Goal: Information Seeking & Learning: Understand process/instructions

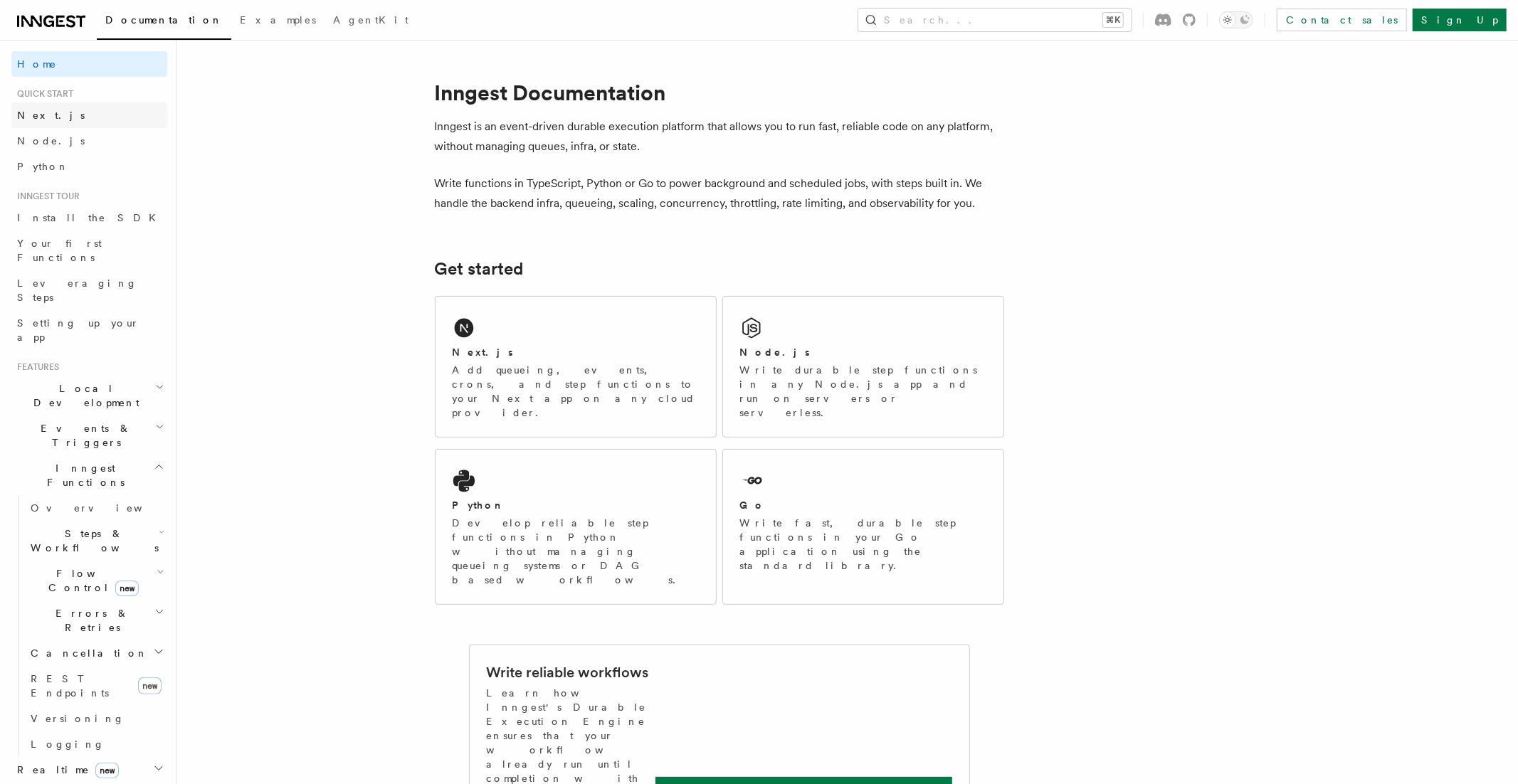
click at [47, 118] on span "Next.js" at bounding box center [50, 116] width 67 height 11
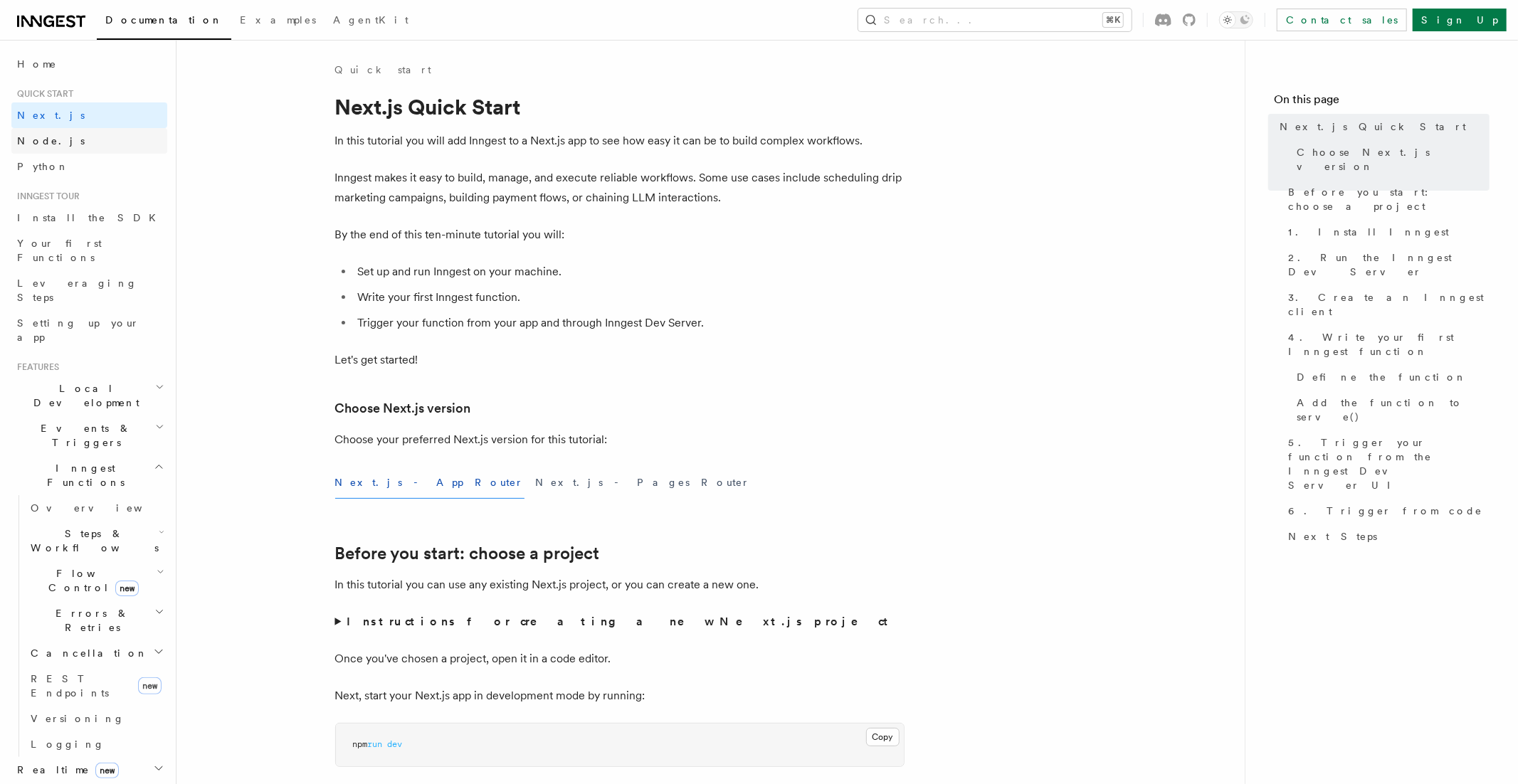
click at [48, 137] on span "Node.js" at bounding box center [50, 141] width 67 height 11
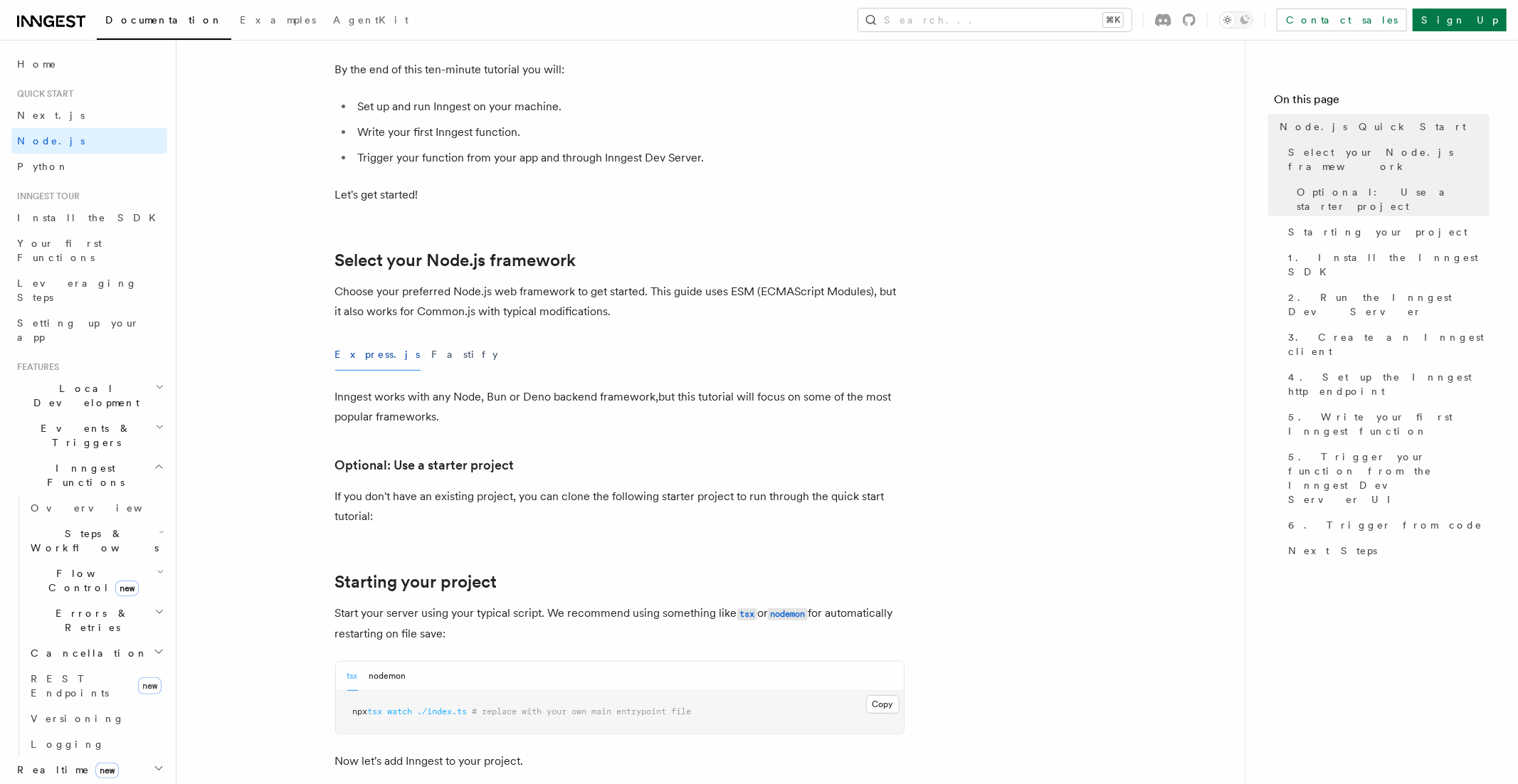
scroll to position [199, 0]
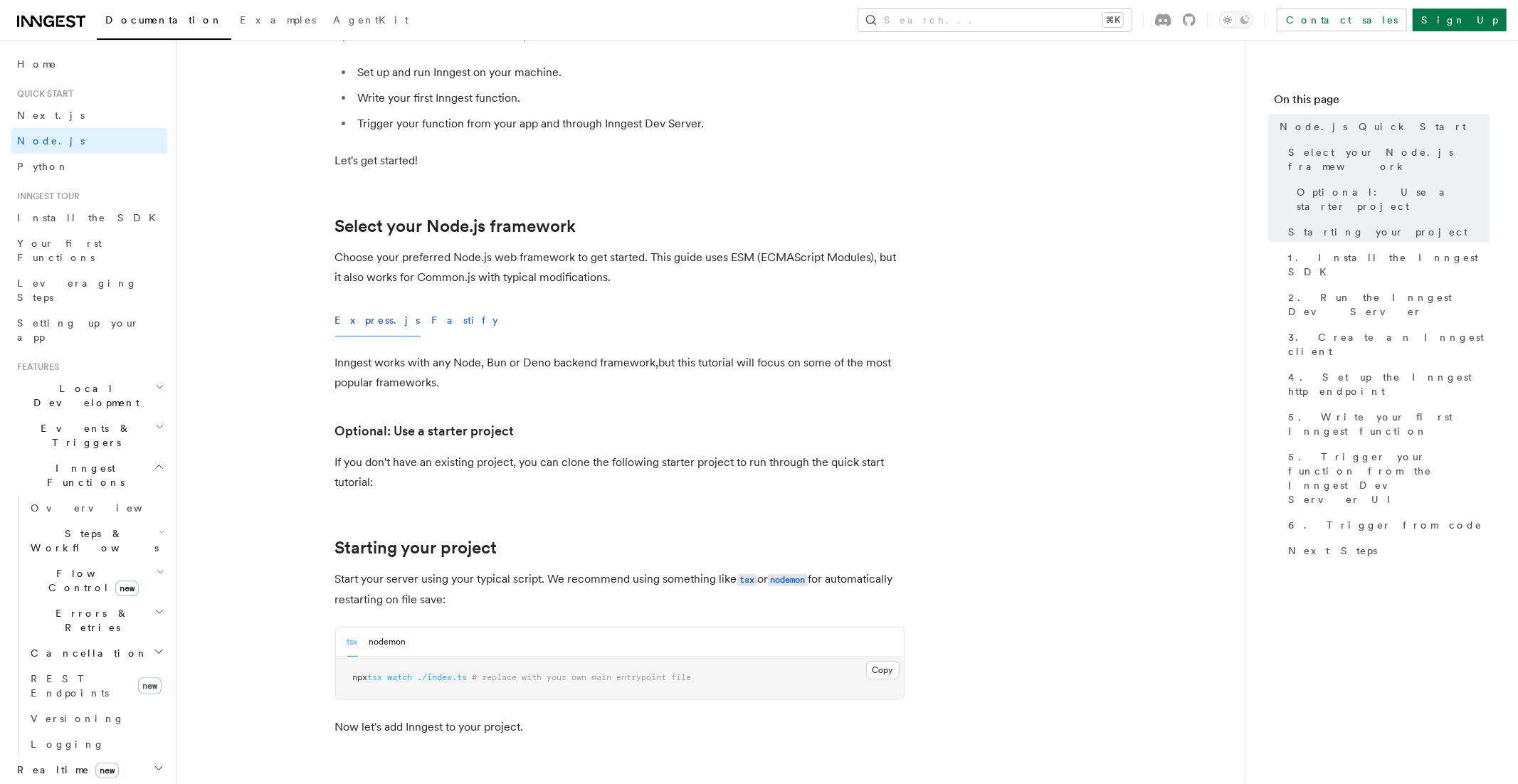
click at [432, 320] on button "Fastify" at bounding box center [466, 320] width 67 height 32
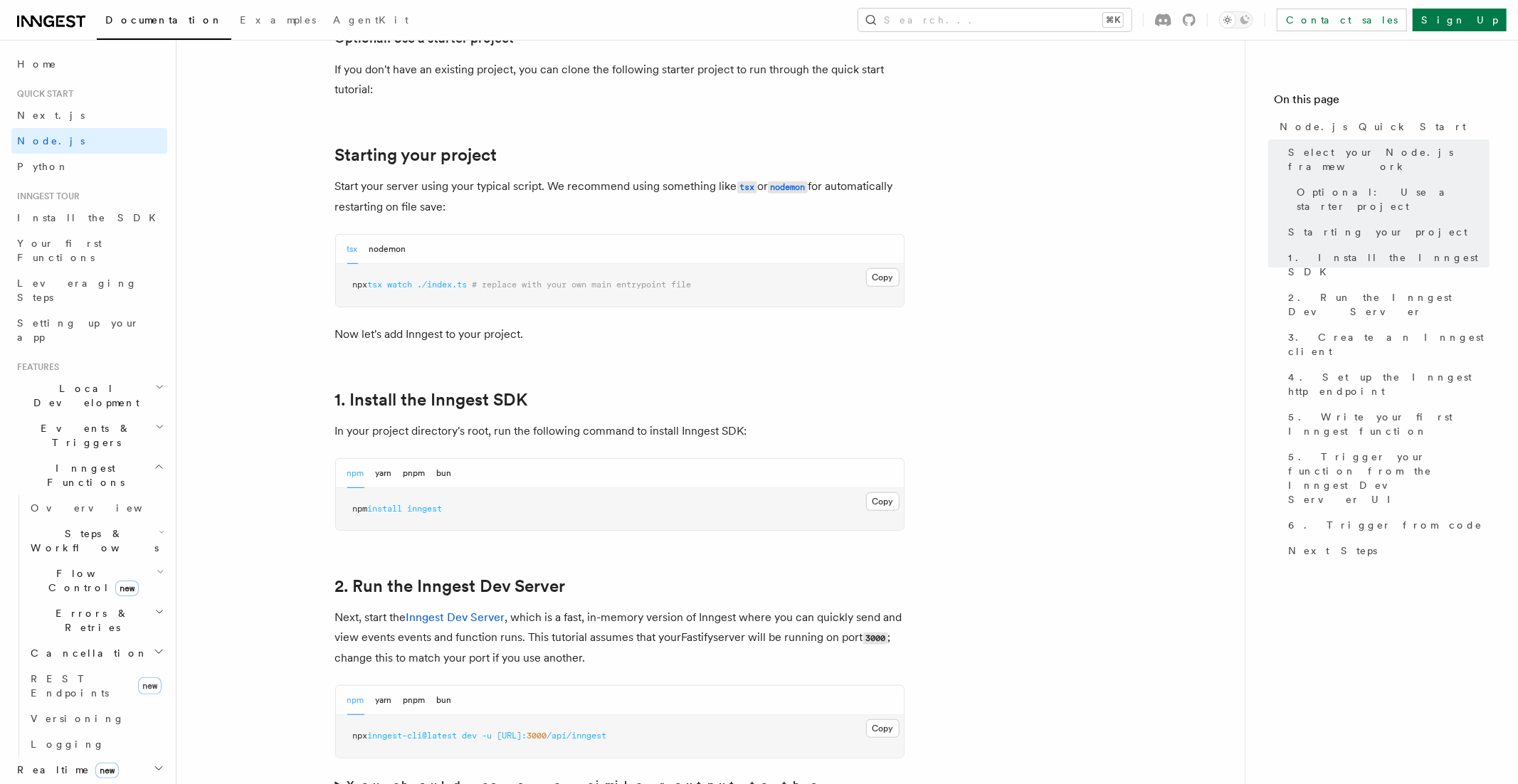
scroll to position [635, 0]
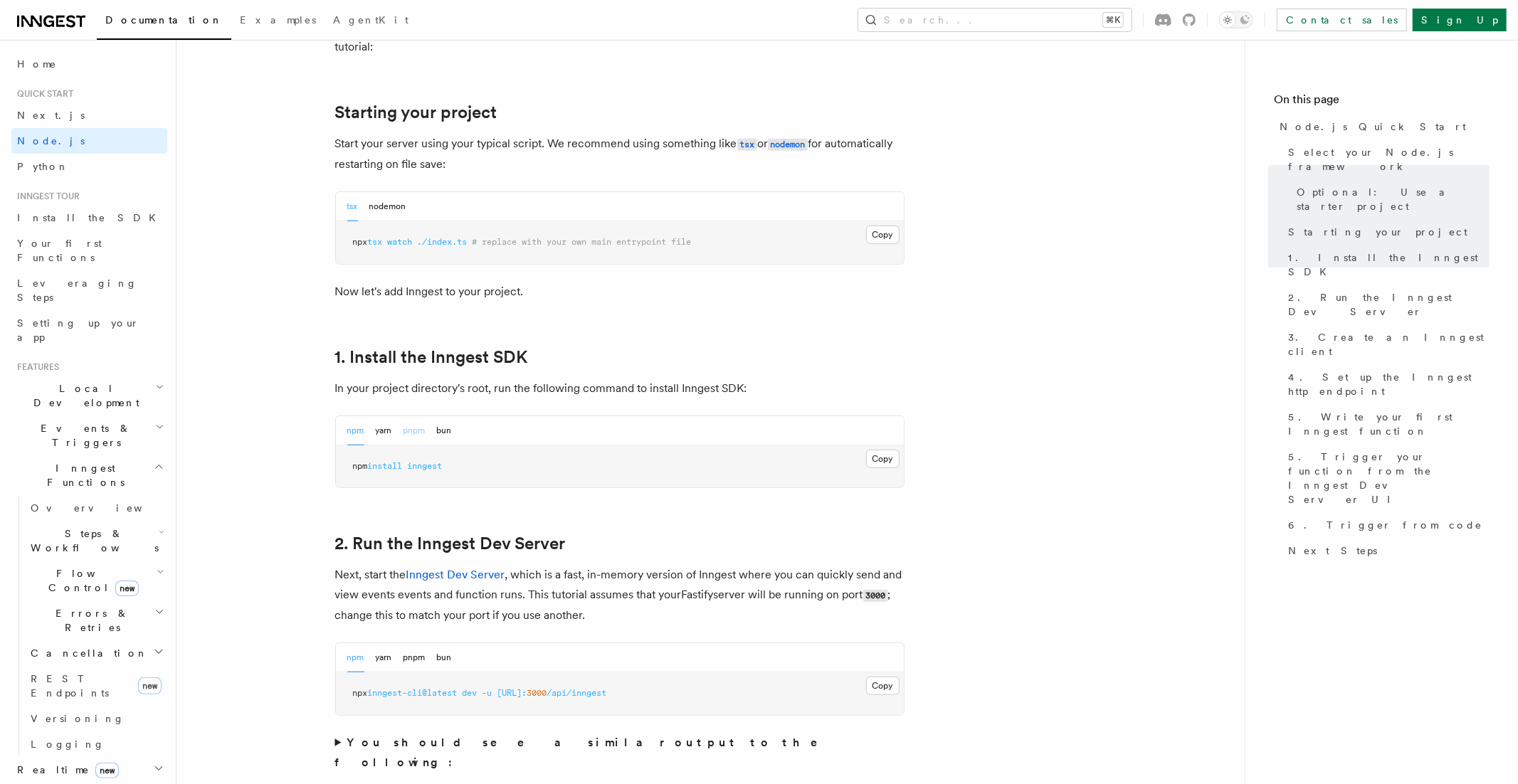
click at [411, 429] on button "pnpm" at bounding box center [414, 430] width 22 height 29
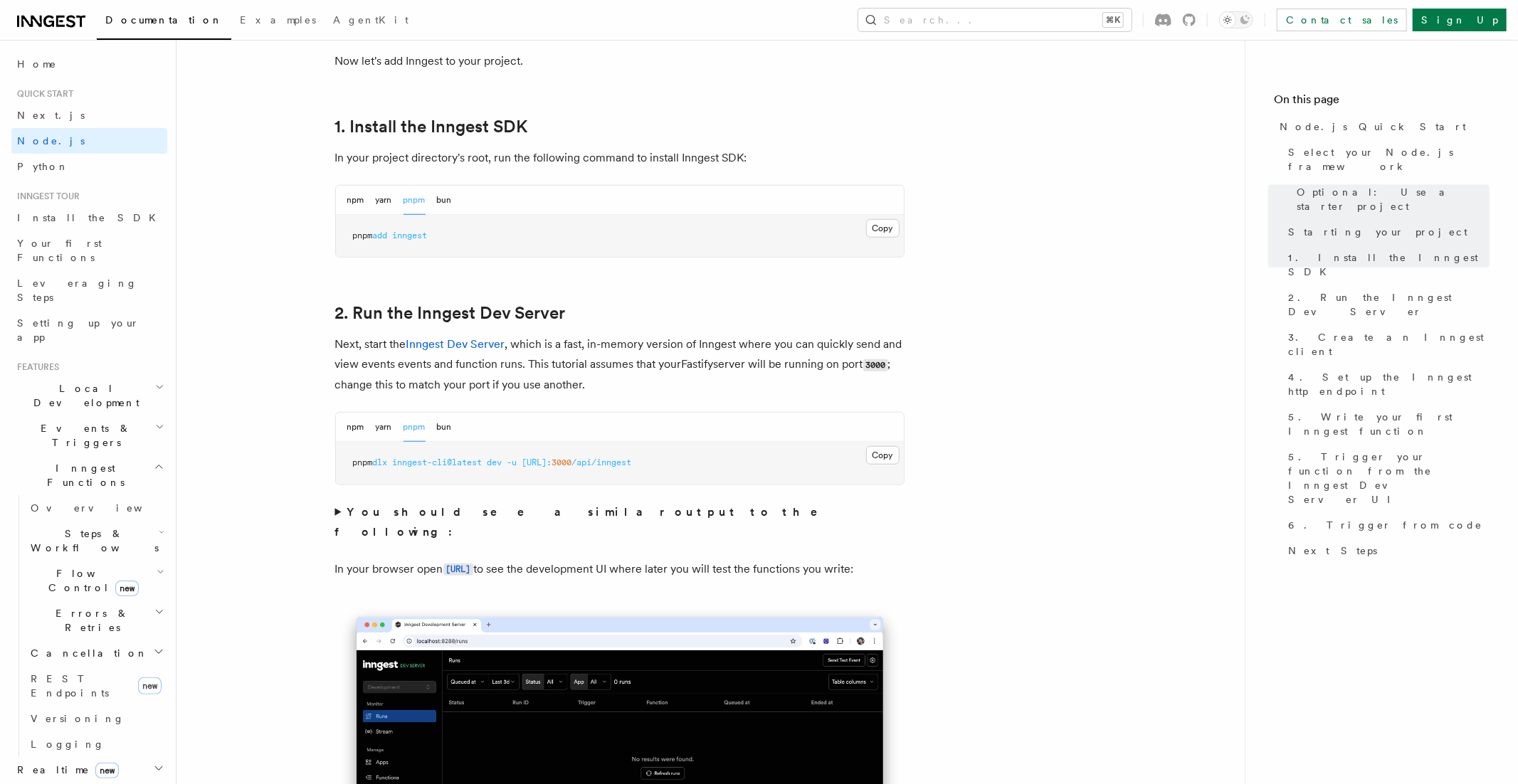
scroll to position [900, 0]
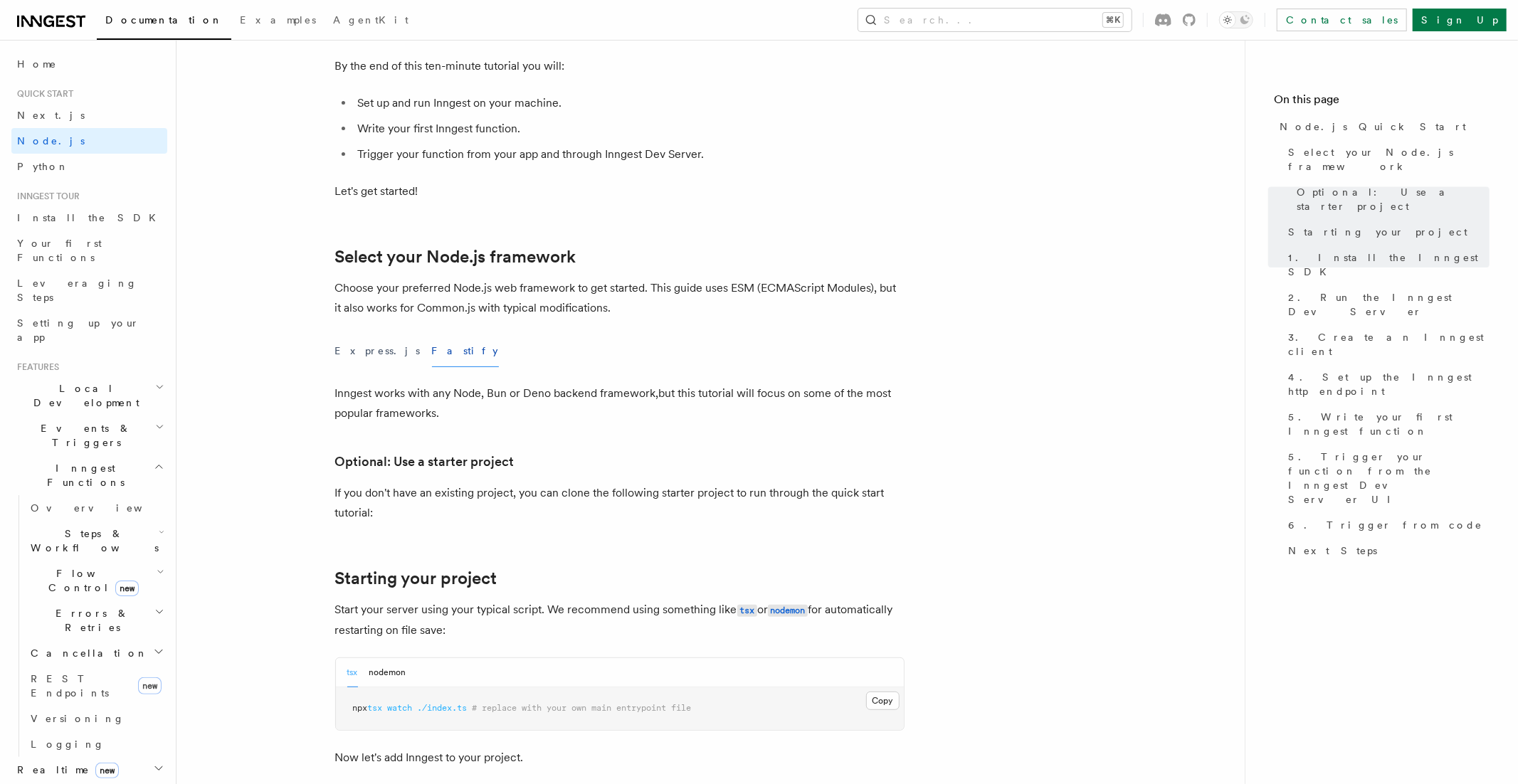
scroll to position [0, 0]
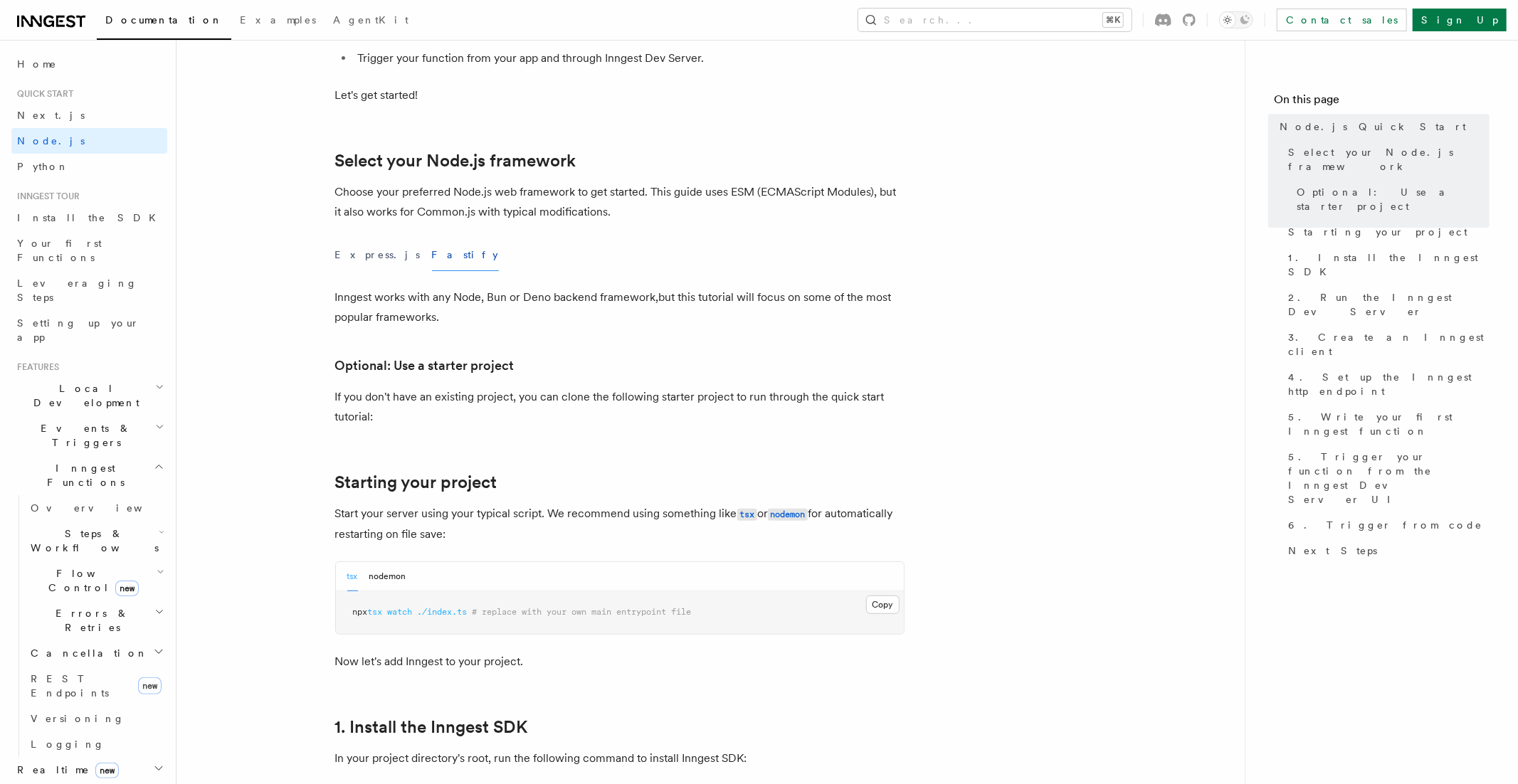
scroll to position [390, 0]
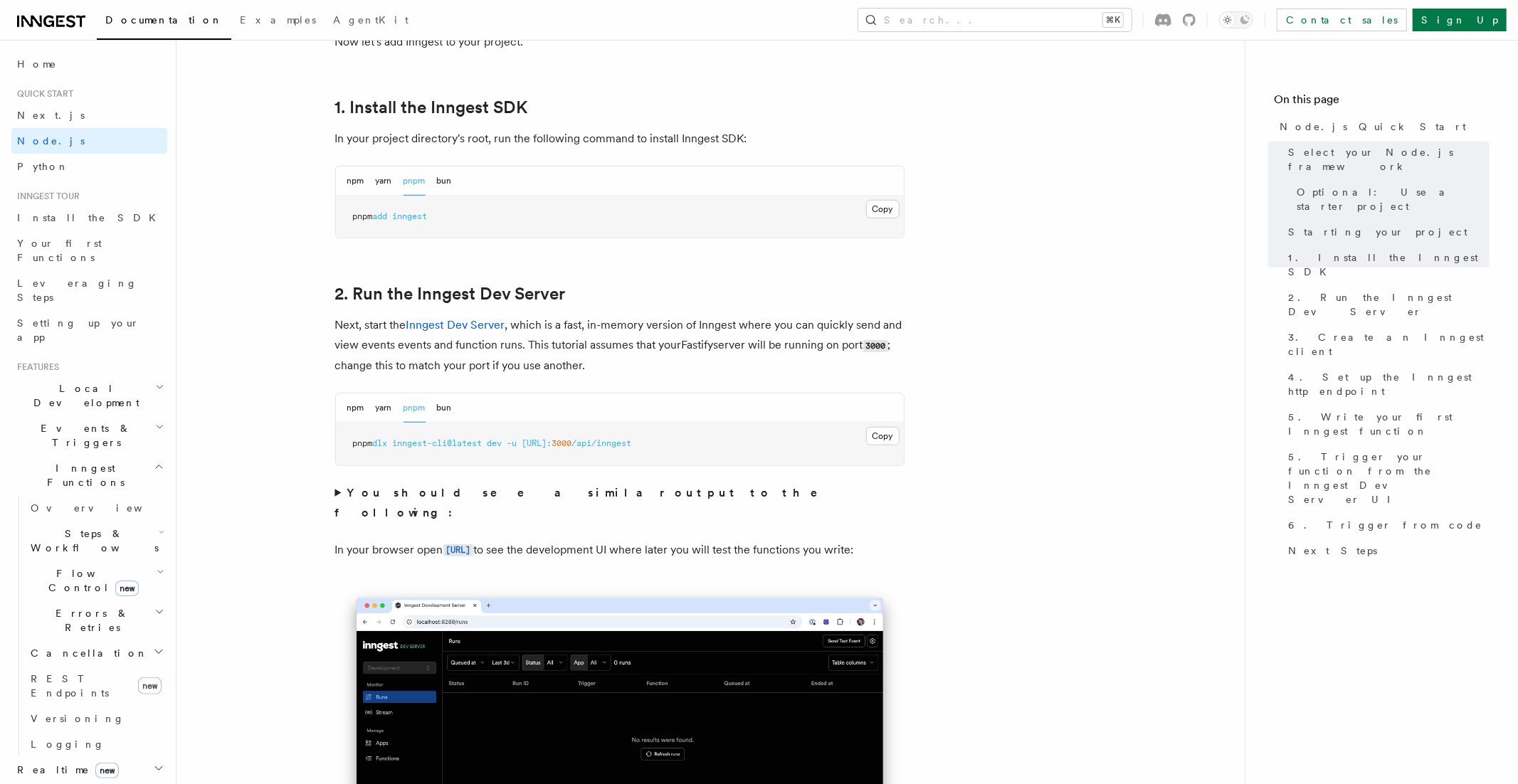
scroll to position [952, 0]
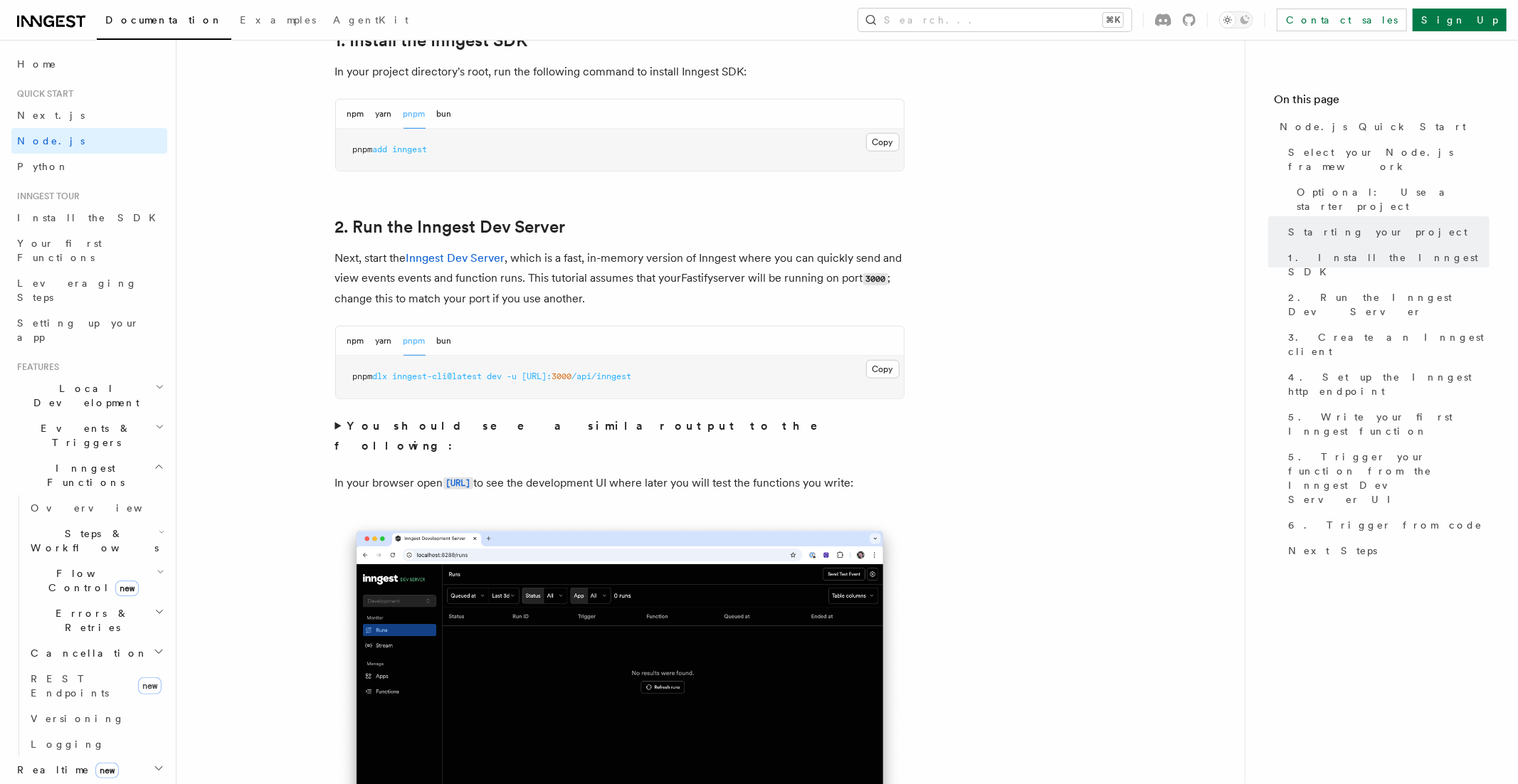
click at [1196, 22] on icon at bounding box center [1189, 20] width 13 height 13
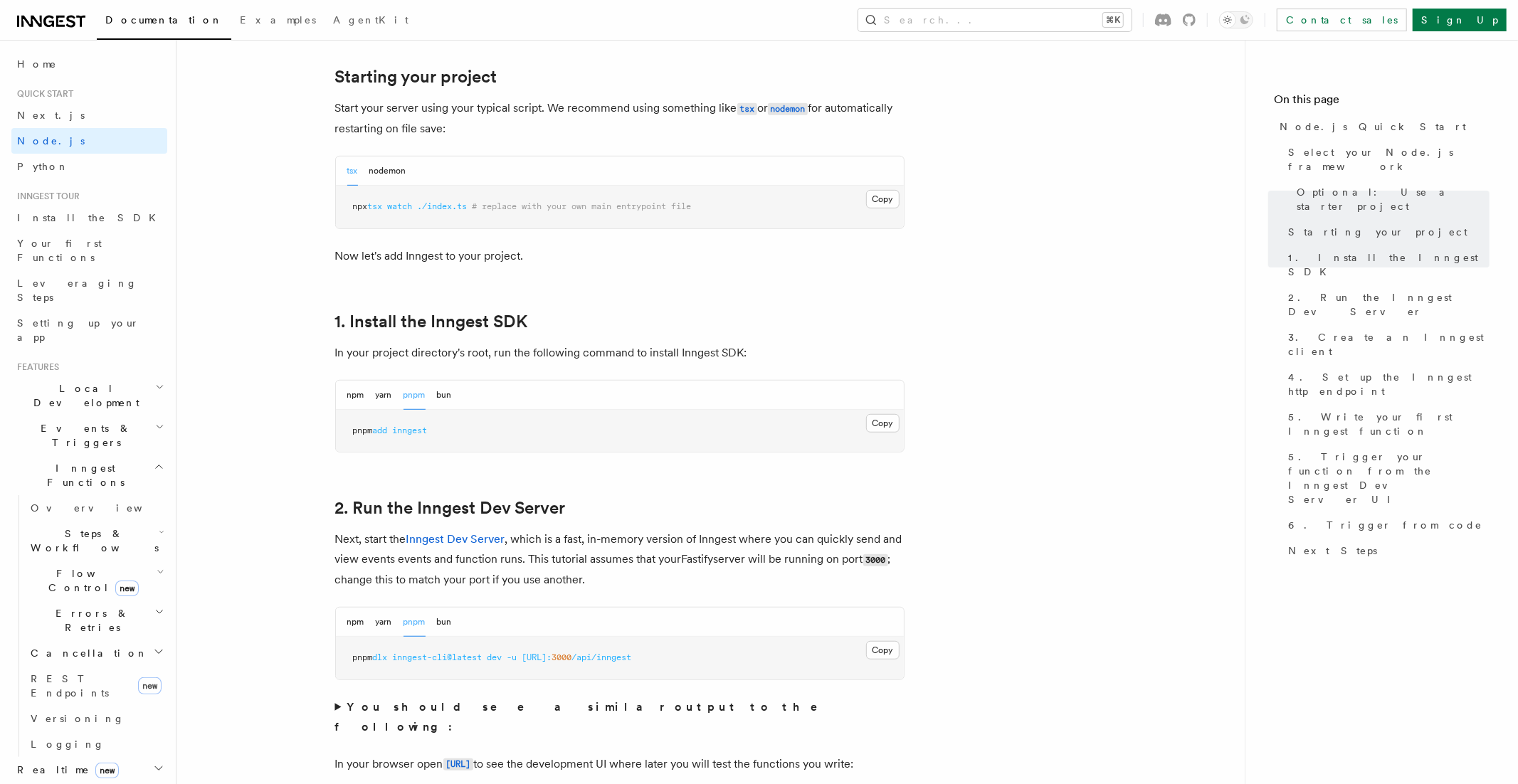
scroll to position [797, 0]
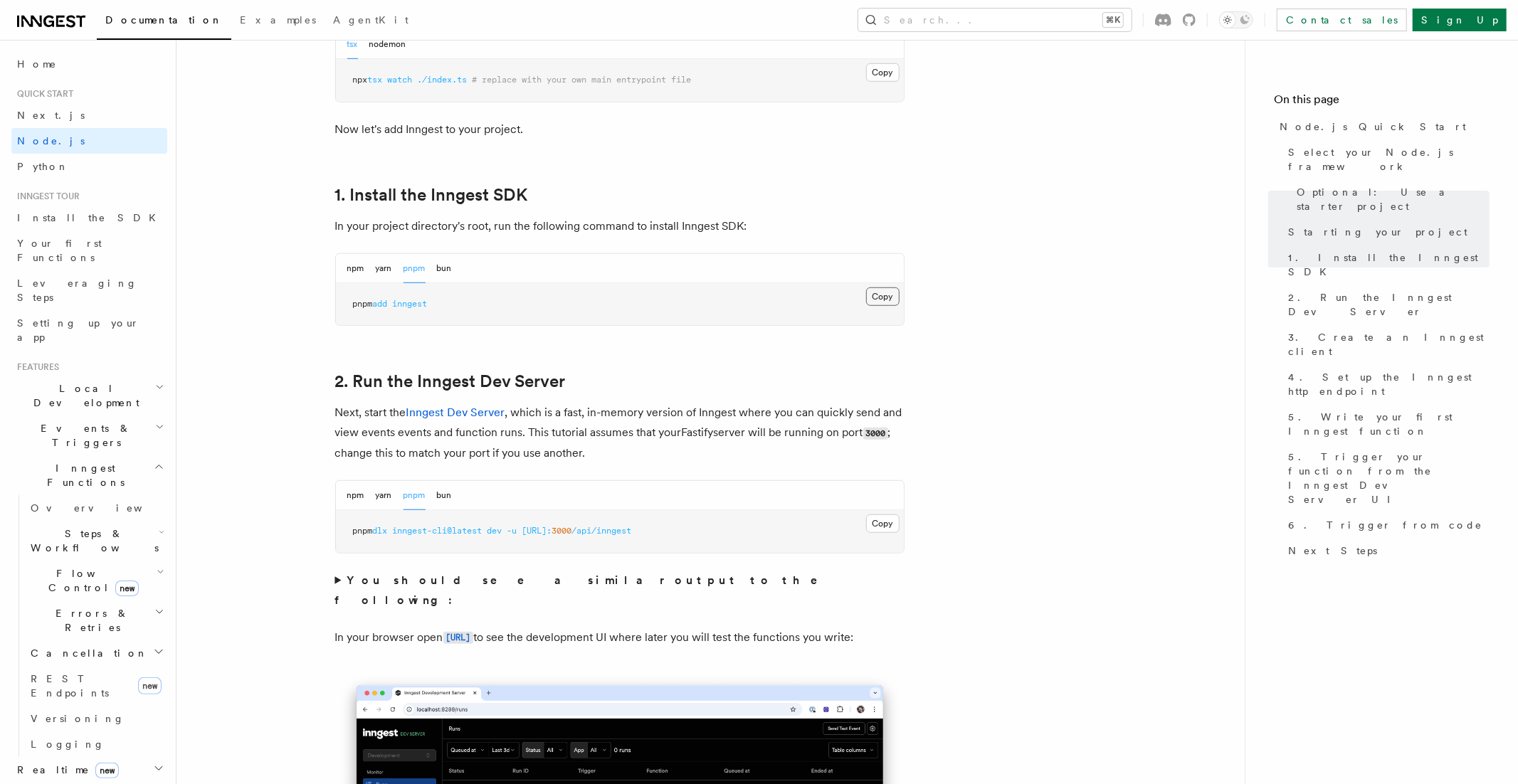
click at [888, 299] on button "Copy Copied" at bounding box center [882, 297] width 33 height 19
